Goal: Obtain resource: Download file/media

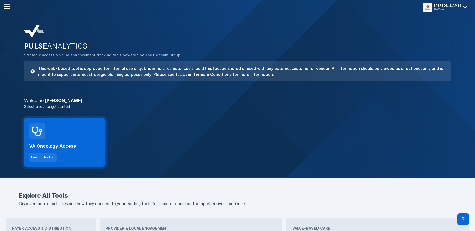
click at [83, 163] on div "VA Oncology Access Launch Tool" at bounding box center [64, 142] width 81 height 49
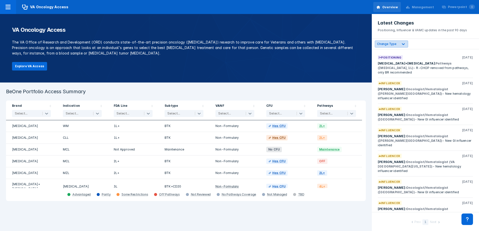
click at [403, 45] on icon at bounding box center [403, 44] width 5 height 5
click at [422, 40] on div "4 results available. Use Up and Down to choose options, press Enter to select t…" at bounding box center [425, 44] width 107 height 11
click at [402, 41] on div at bounding box center [403, 44] width 9 height 9
click at [422, 38] on header "Latest Changes Positioning, Influencer & VAMC updates in the past 90 days" at bounding box center [425, 26] width 107 height 25
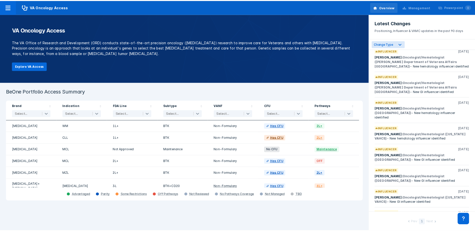
scroll to position [189, 0]
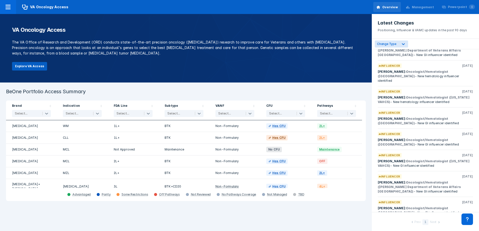
click at [33, 65] on button "Explore VA Access" at bounding box center [29, 66] width 35 height 9
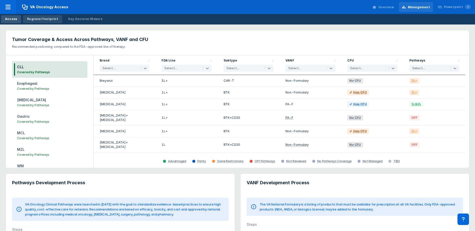
click at [50, 19] on div "Regional Footprint" at bounding box center [42, 19] width 31 height 5
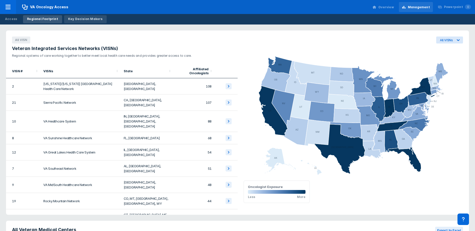
click at [80, 18] on div "Key Decision Makers" at bounding box center [85, 19] width 35 height 5
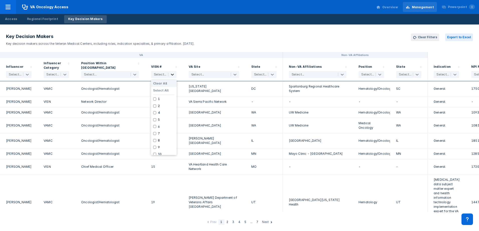
click at [172, 74] on icon at bounding box center [172, 74] width 5 height 5
click at [156, 130] on input "checkbox" at bounding box center [154, 131] width 3 height 3
checkbox input "true"
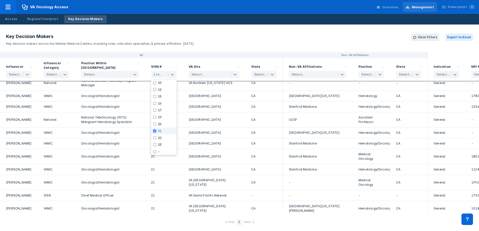
scroll to position [163, 0]
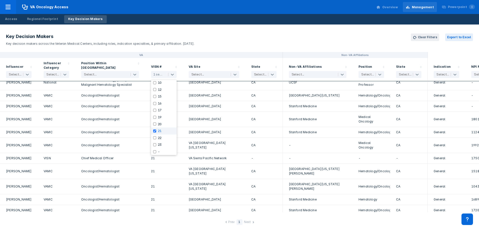
click at [224, 45] on header "Key Decision Makers Key decision makers across the Veteran Medical Centers, inc…" at bounding box center [239, 40] width 479 height 25
click at [173, 75] on icon at bounding box center [172, 75] width 3 height 2
click at [161, 123] on label "20" at bounding box center [160, 124] width 4 height 4
checkbox input "true"
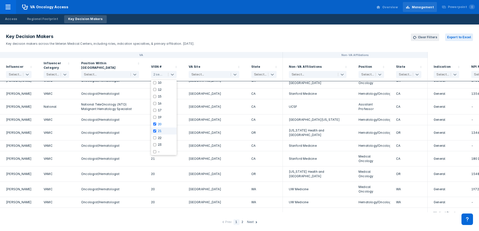
click at [154, 130] on input "checkbox" at bounding box center [154, 131] width 3 height 3
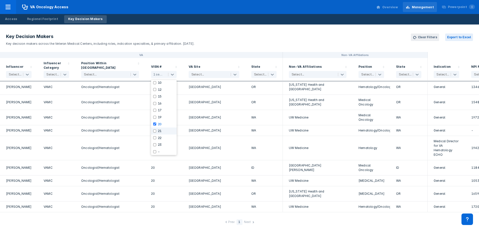
click at [155, 132] on input "checkbox" at bounding box center [154, 131] width 3 height 3
checkbox input "true"
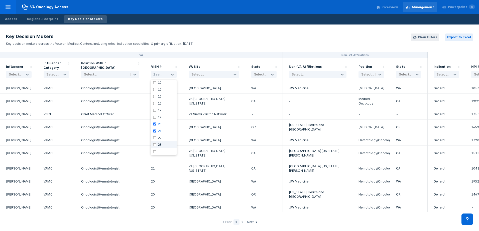
scroll to position [524, 0]
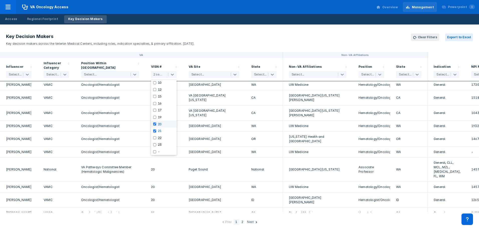
click at [155, 123] on input "checkbox" at bounding box center [154, 124] width 3 height 3
checkbox input "false"
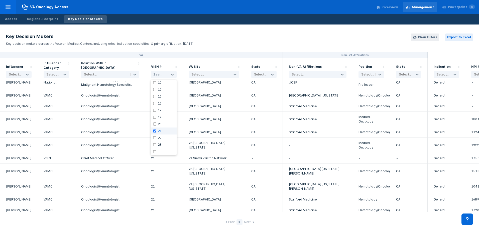
click at [155, 132] on input "checkbox" at bounding box center [154, 131] width 3 height 3
checkbox input "false"
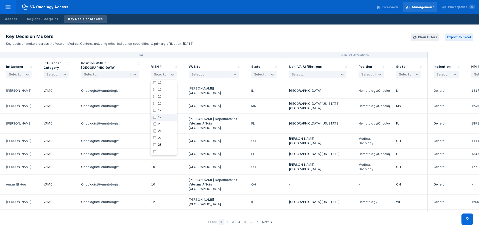
click at [154, 119] on input "checkbox" at bounding box center [154, 117] width 3 height 3
checkbox input "true"
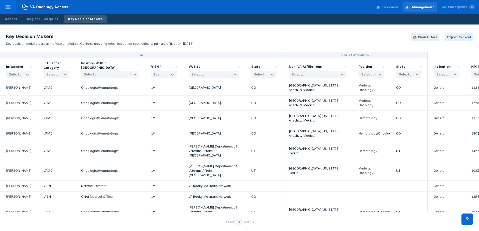
click at [237, 136] on div "[GEOGRAPHIC_DATA]" at bounding box center [214, 133] width 51 height 9
click at [172, 74] on icon at bounding box center [172, 74] width 5 height 5
click at [174, 76] on icon at bounding box center [172, 74] width 5 height 5
click at [155, 117] on input "checkbox" at bounding box center [154, 117] width 3 height 3
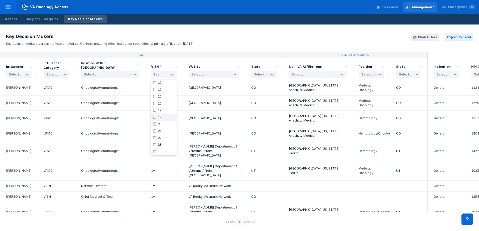
checkbox input "false"
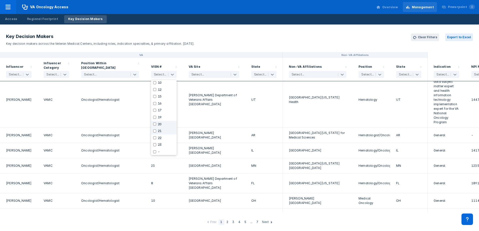
scroll to position [398, 0]
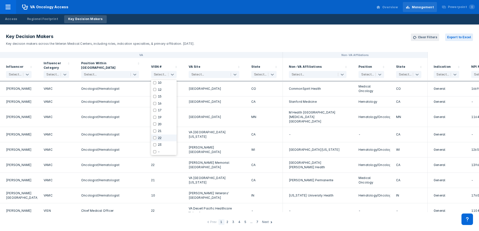
click at [154, 137] on input "checkbox" at bounding box center [154, 138] width 3 height 3
checkbox input "true"
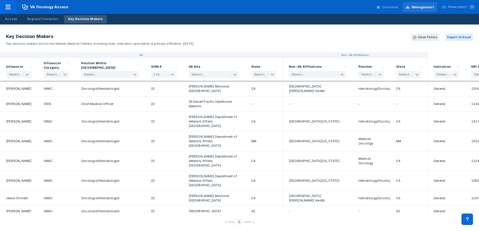
click at [251, 142] on div "NM" at bounding box center [263, 142] width 25 height 14
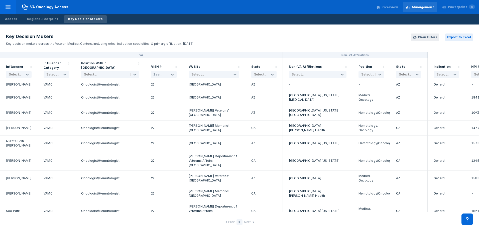
scroll to position [209, 0]
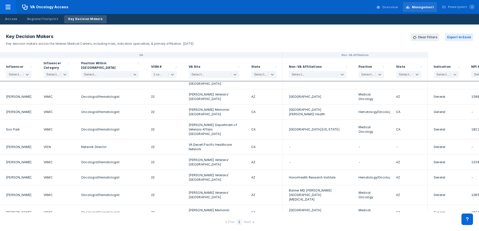
click at [455, 74] on icon at bounding box center [454, 74] width 5 height 5
click at [457, 36] on button "Export to Excel" at bounding box center [459, 38] width 28 height 8
click at [324, 37] on header "Key Decision Makers Key decision makers across the Veteran Medical Centers, inc…" at bounding box center [239, 40] width 479 height 25
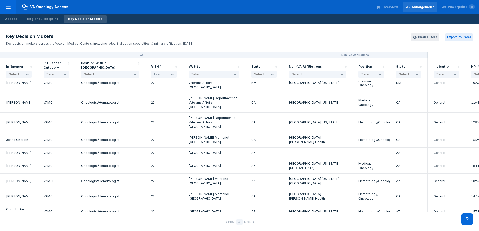
scroll to position [0, 0]
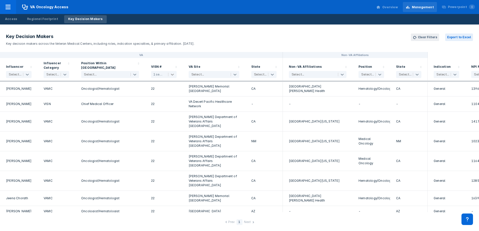
click at [173, 75] on icon at bounding box center [172, 75] width 3 height 2
click at [159, 139] on label "22" at bounding box center [160, 138] width 4 height 4
checkbox input "false"
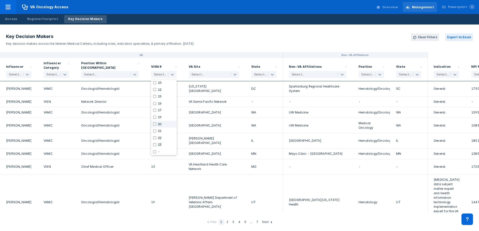
click at [157, 123] on div "20" at bounding box center [164, 124] width 26 height 7
checkbox input "true"
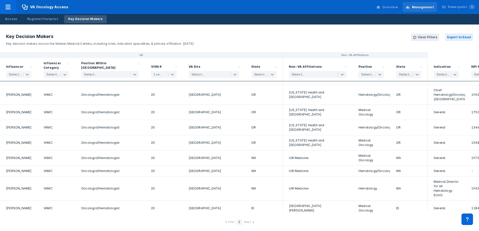
scroll to position [0, 0]
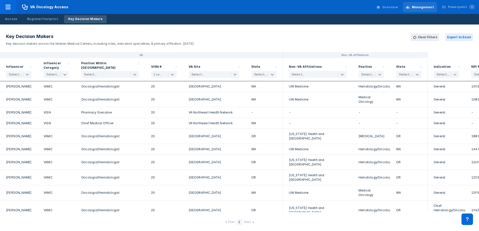
click at [454, 75] on icon at bounding box center [454, 75] width 3 height 2
click at [461, 36] on button "Export to Excel" at bounding box center [459, 38] width 28 height 8
click at [234, 35] on header "Key Decision Makers Key decision makers across the Veteran Medical Centers, inc…" at bounding box center [239, 40] width 479 height 25
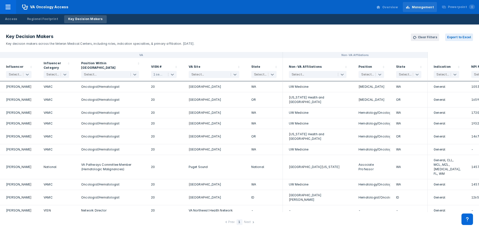
scroll to position [266, 0]
